Goal: Navigation & Orientation: Understand site structure

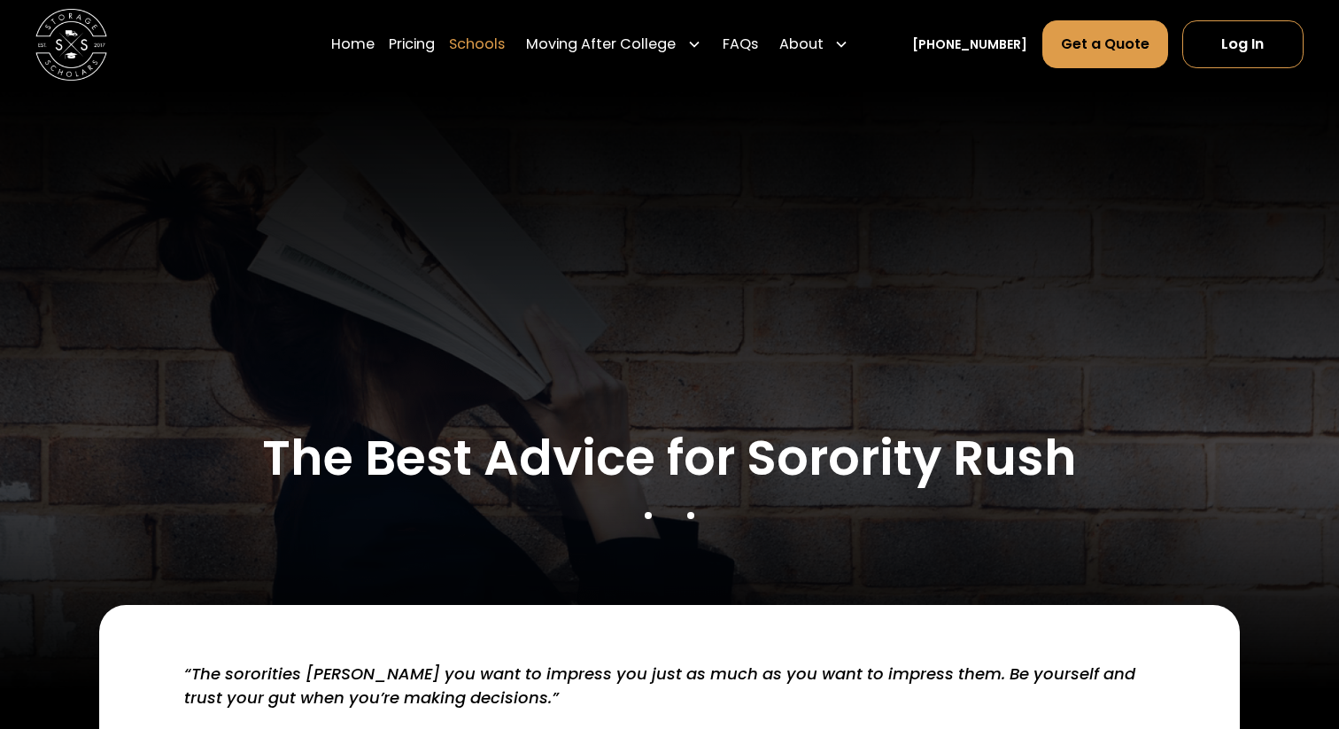
click at [505, 46] on link "Schools" at bounding box center [477, 44] width 56 height 50
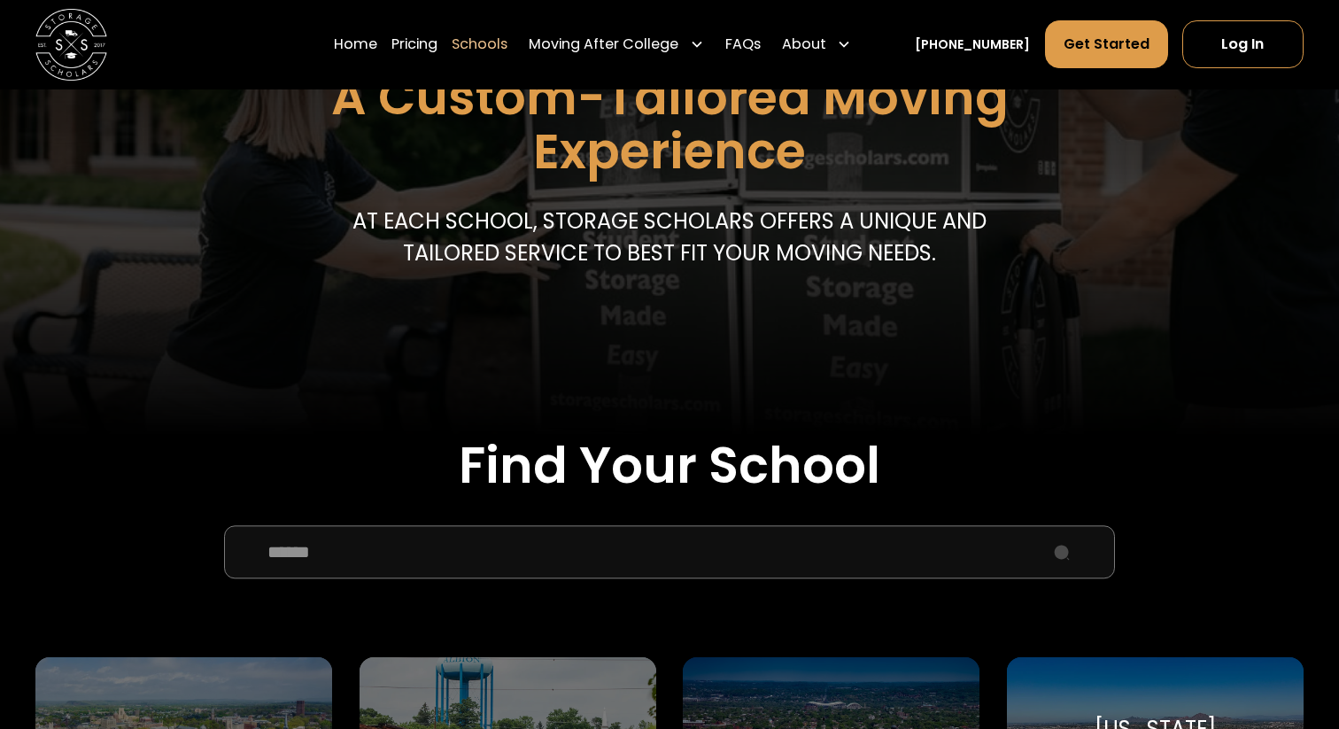
scroll to position [246, 0]
click at [436, 42] on link "Pricing" at bounding box center [414, 44] width 46 height 50
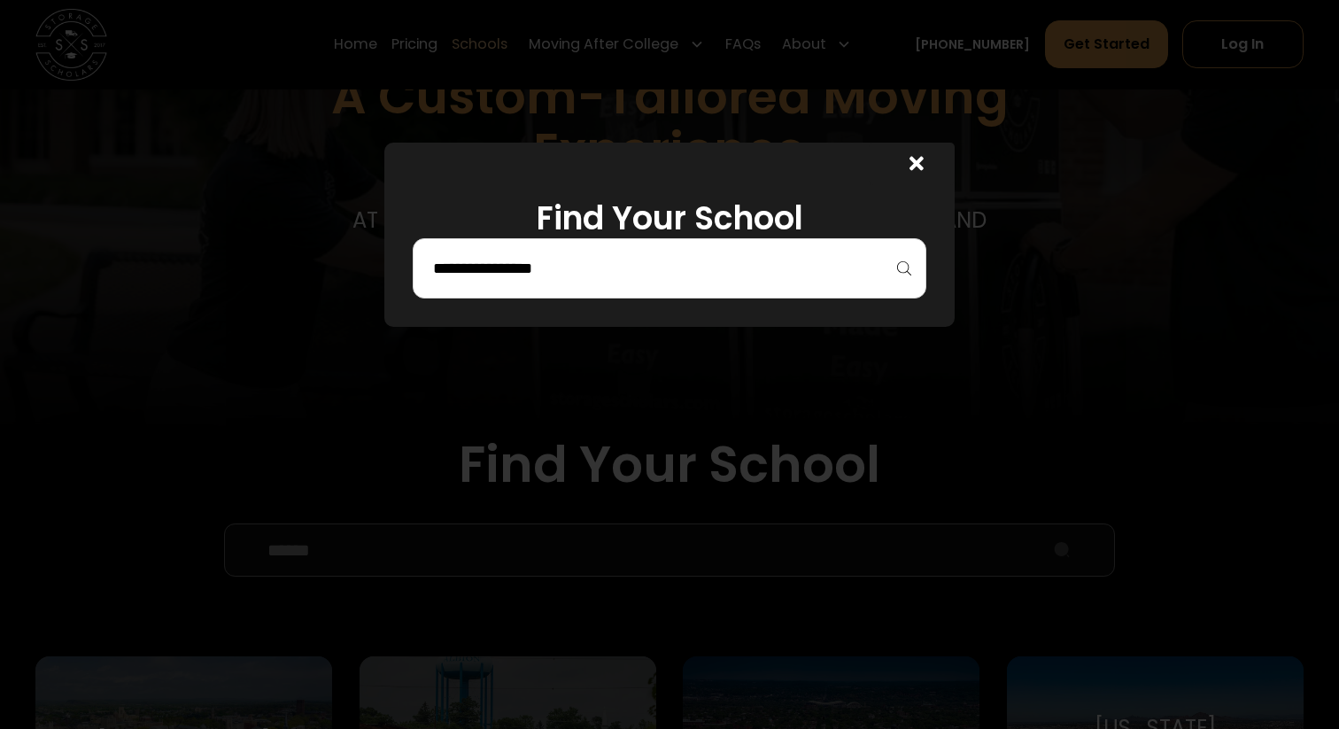
click at [915, 163] on icon at bounding box center [916, 164] width 14 height 14
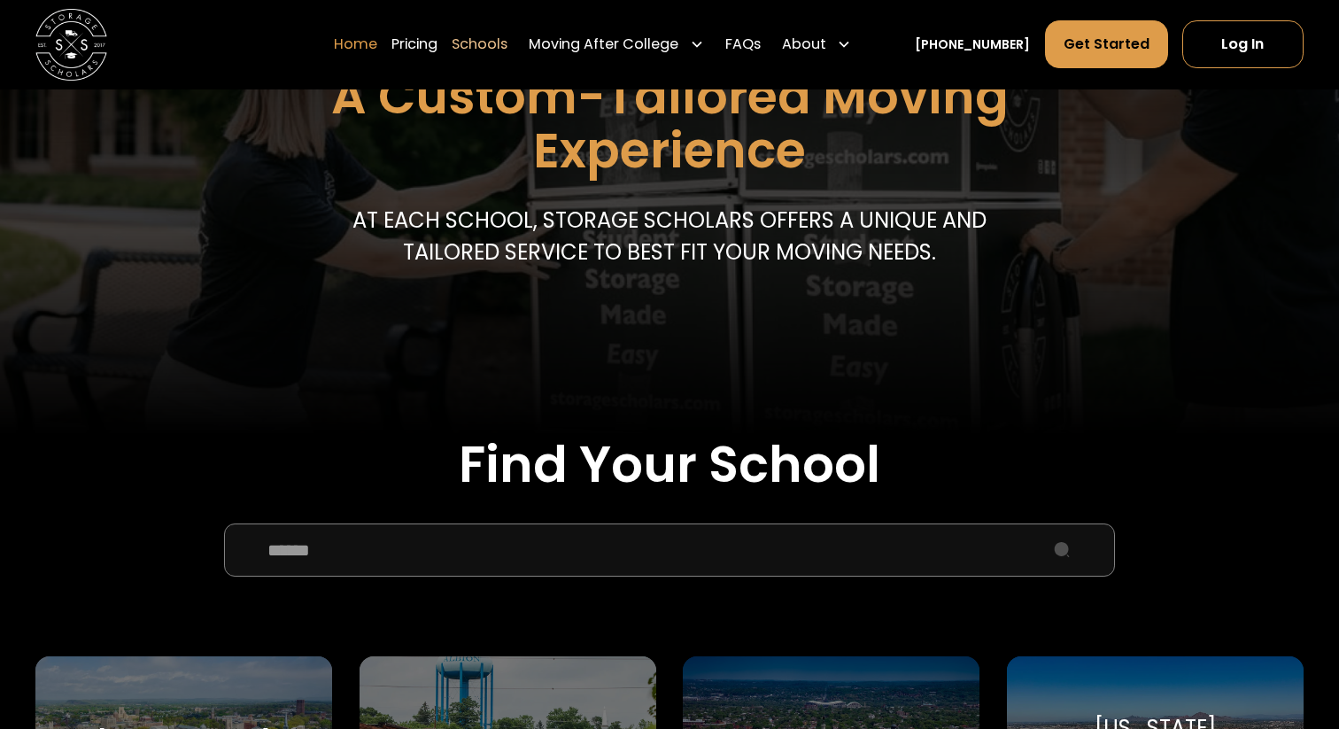
click at [377, 48] on link "Home" at bounding box center [355, 44] width 43 height 50
